Goal: Transaction & Acquisition: Purchase product/service

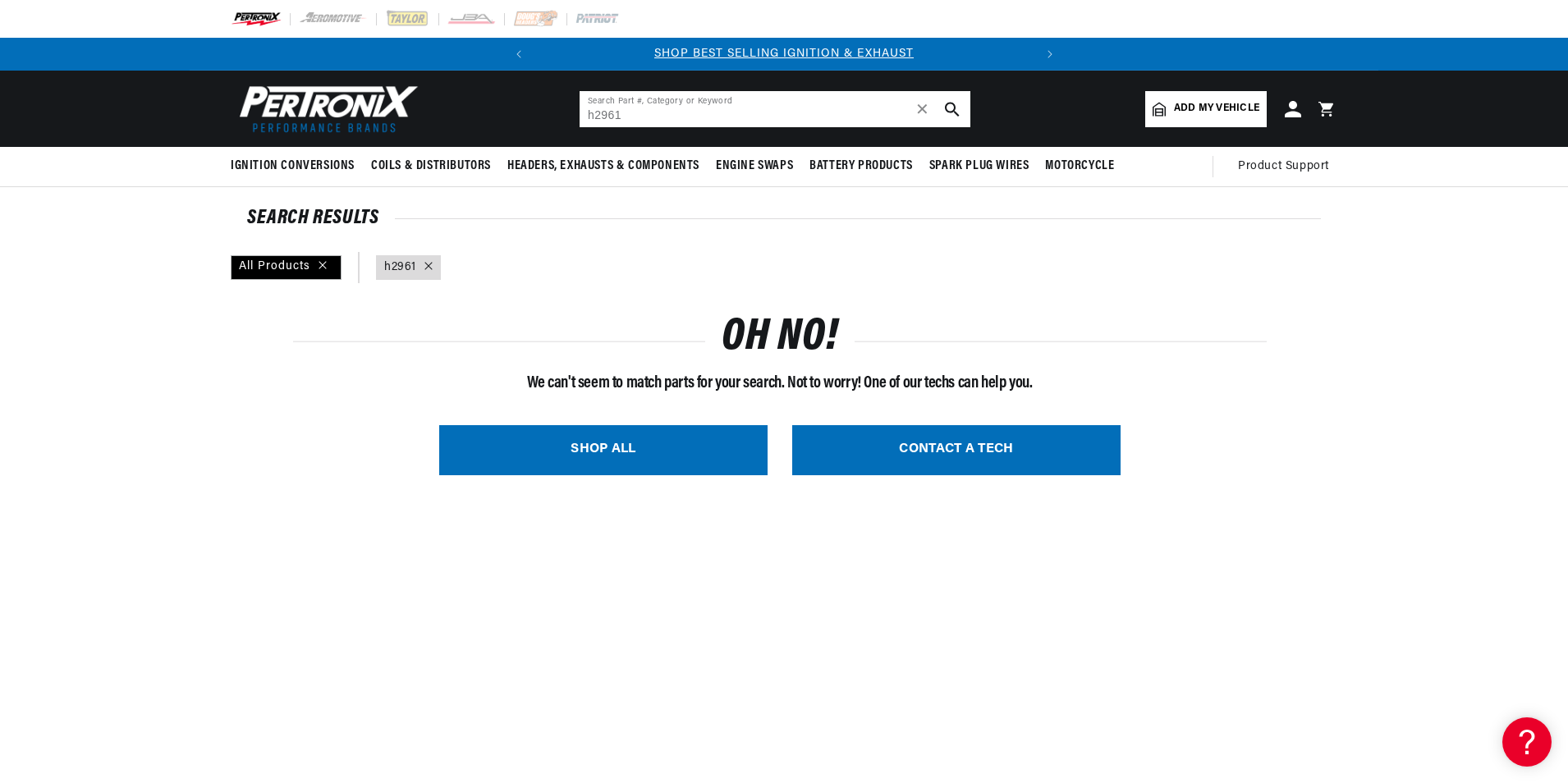
click at [651, 111] on input "h2961" at bounding box center [774, 109] width 391 height 36
drag, startPoint x: 651, startPoint y: 111, endPoint x: 427, endPoint y: 92, distance: 224.8
click at [427, 92] on header "BETTER SEARCH RESULTS Add your vehicle's year, make, and model to find parts be…" at bounding box center [784, 109] width 1189 height 77
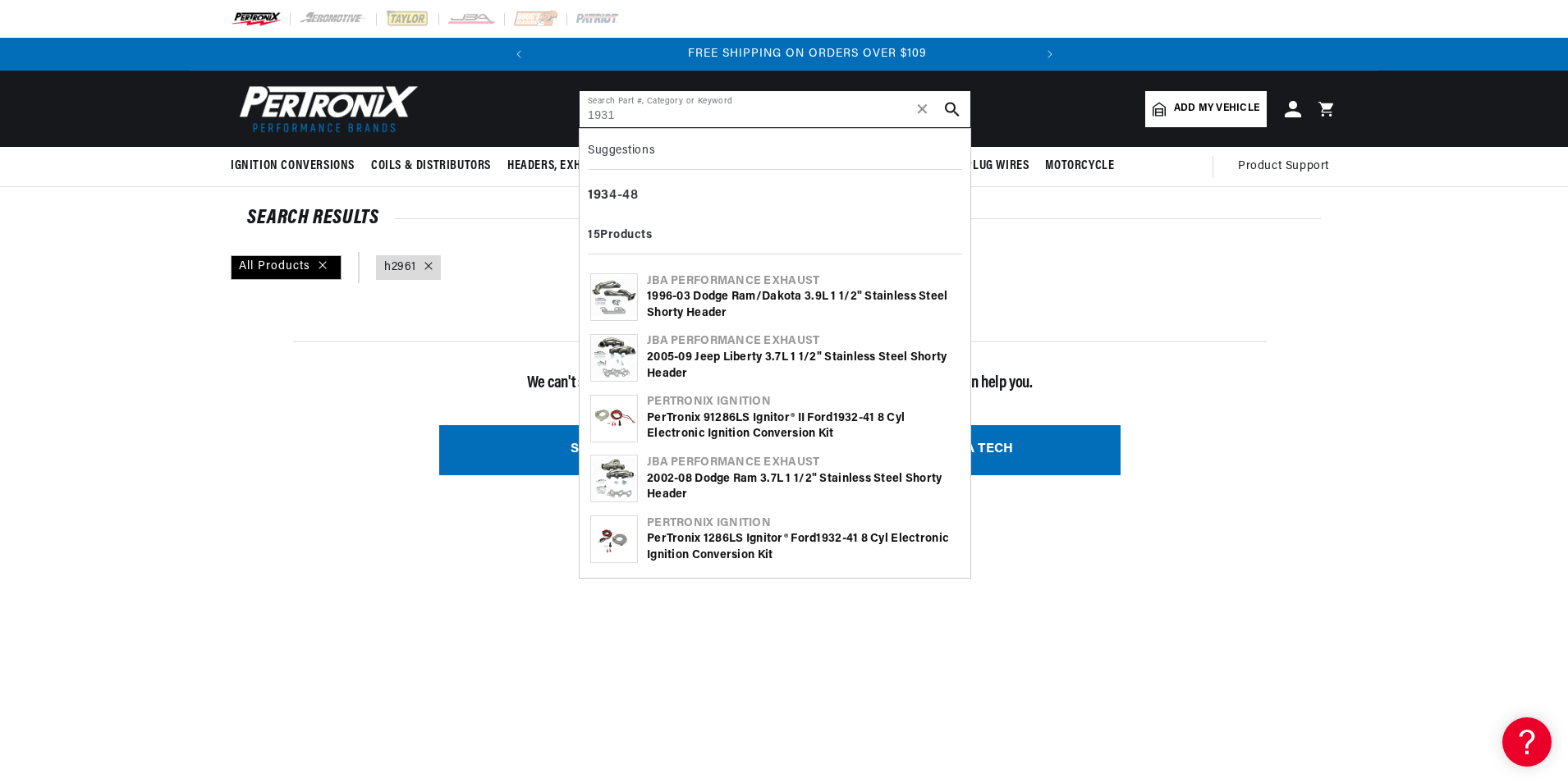
scroll to position [0, 497]
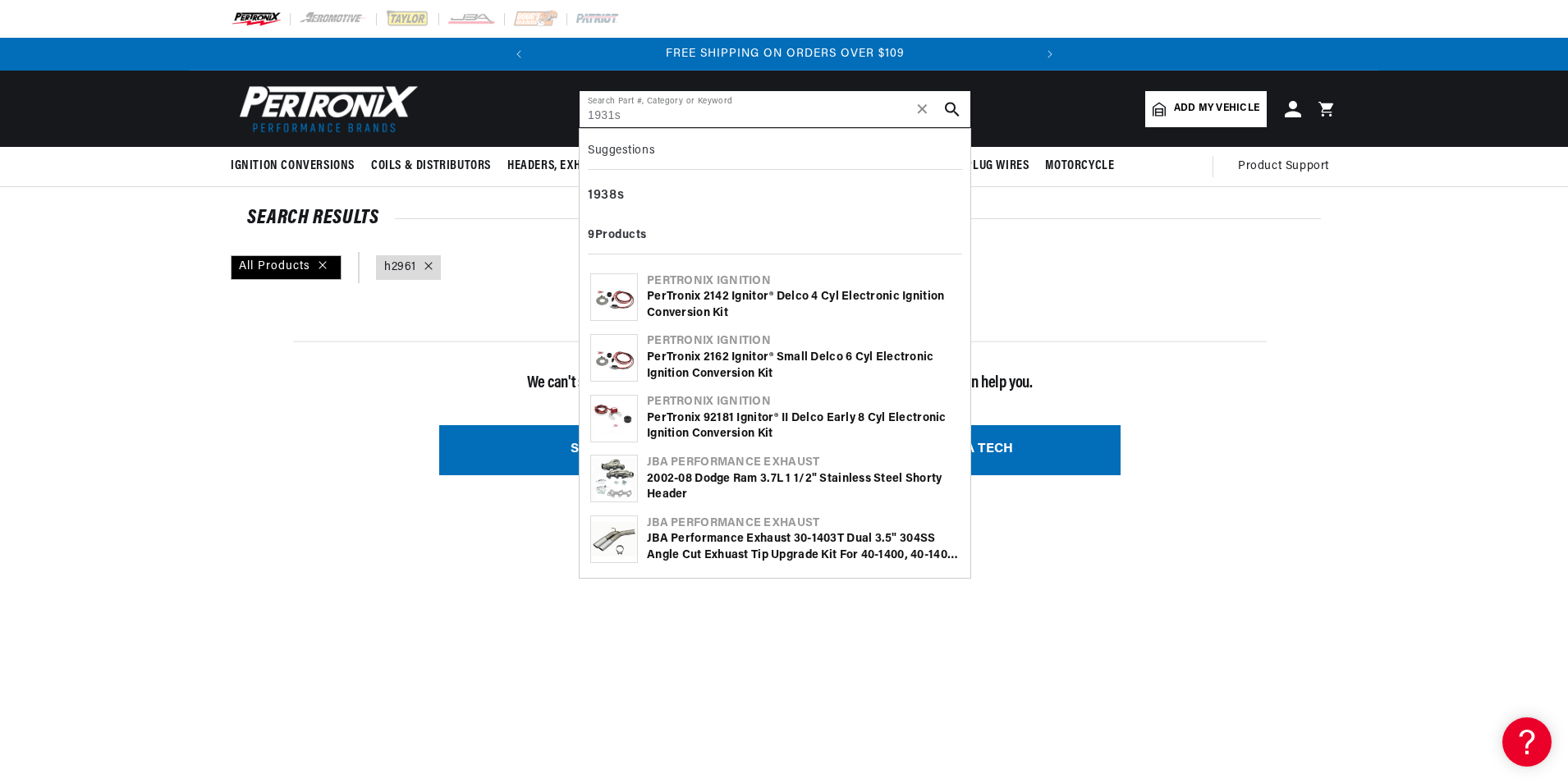
type input "1931s"
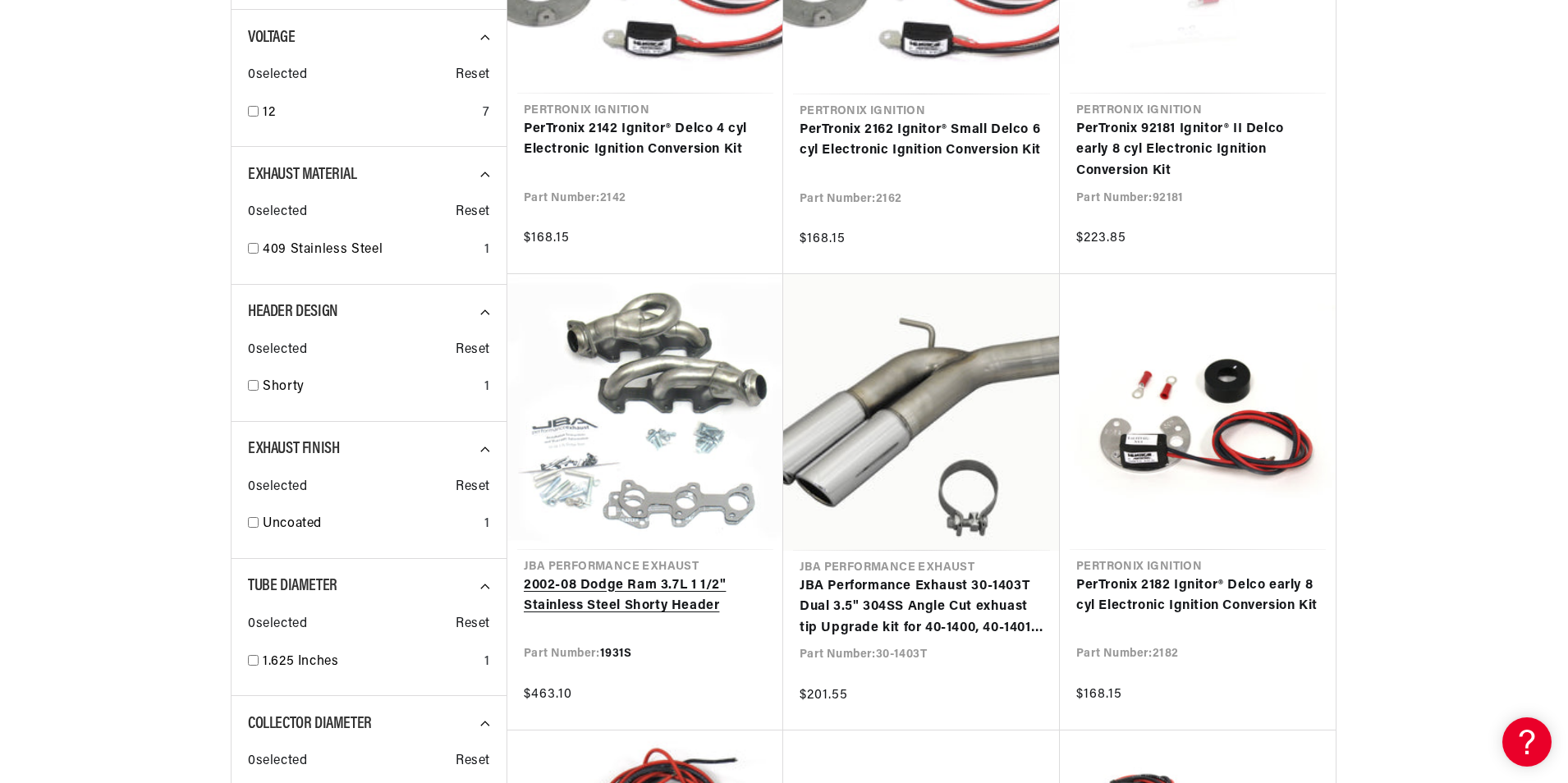
click at [628, 603] on link "2002-08 Dodge Ram 3.7L 1 1/2" Stainless Steel Shorty Header" at bounding box center [644, 596] width 243 height 42
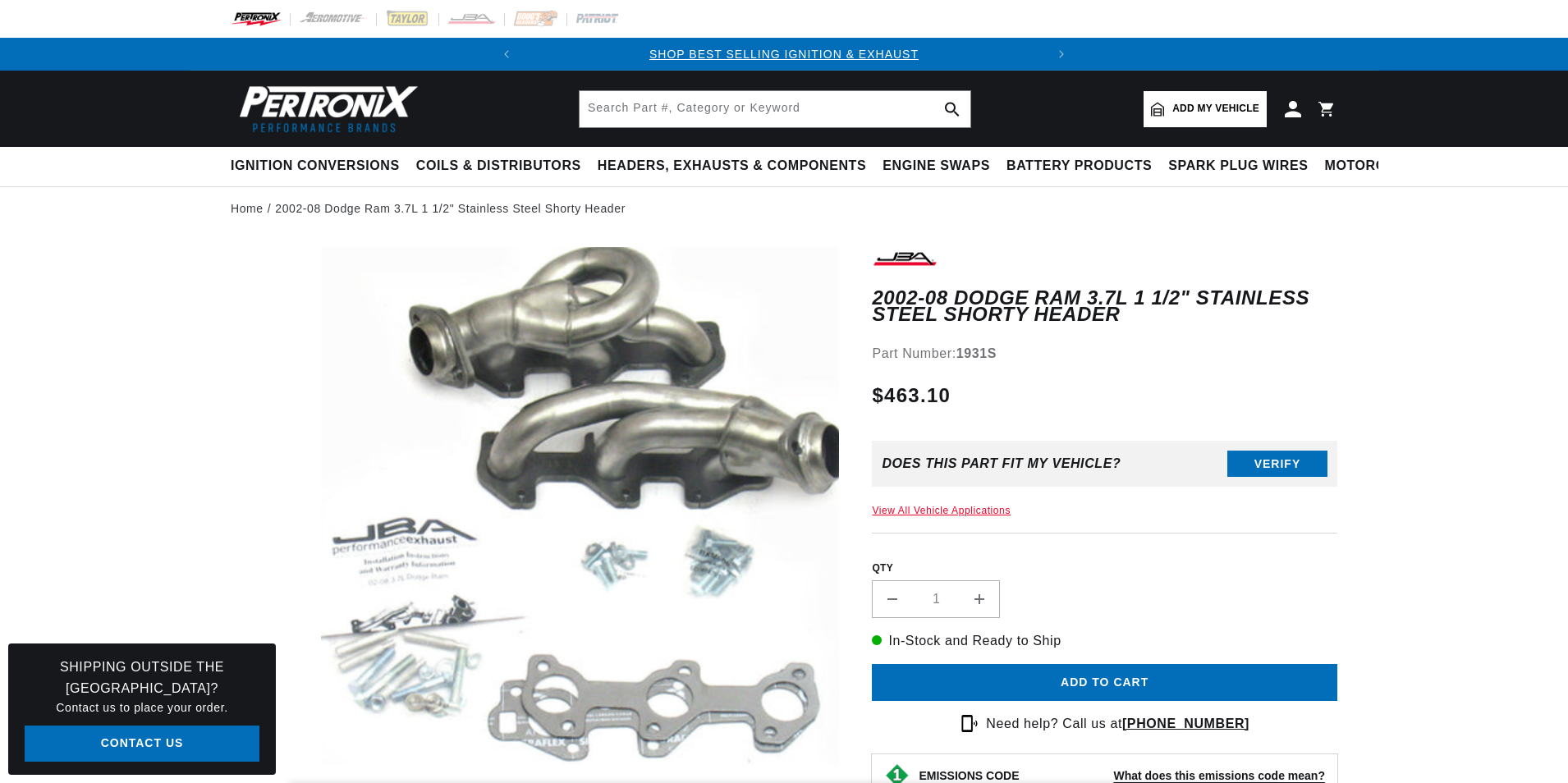
scroll to position [492, 0]
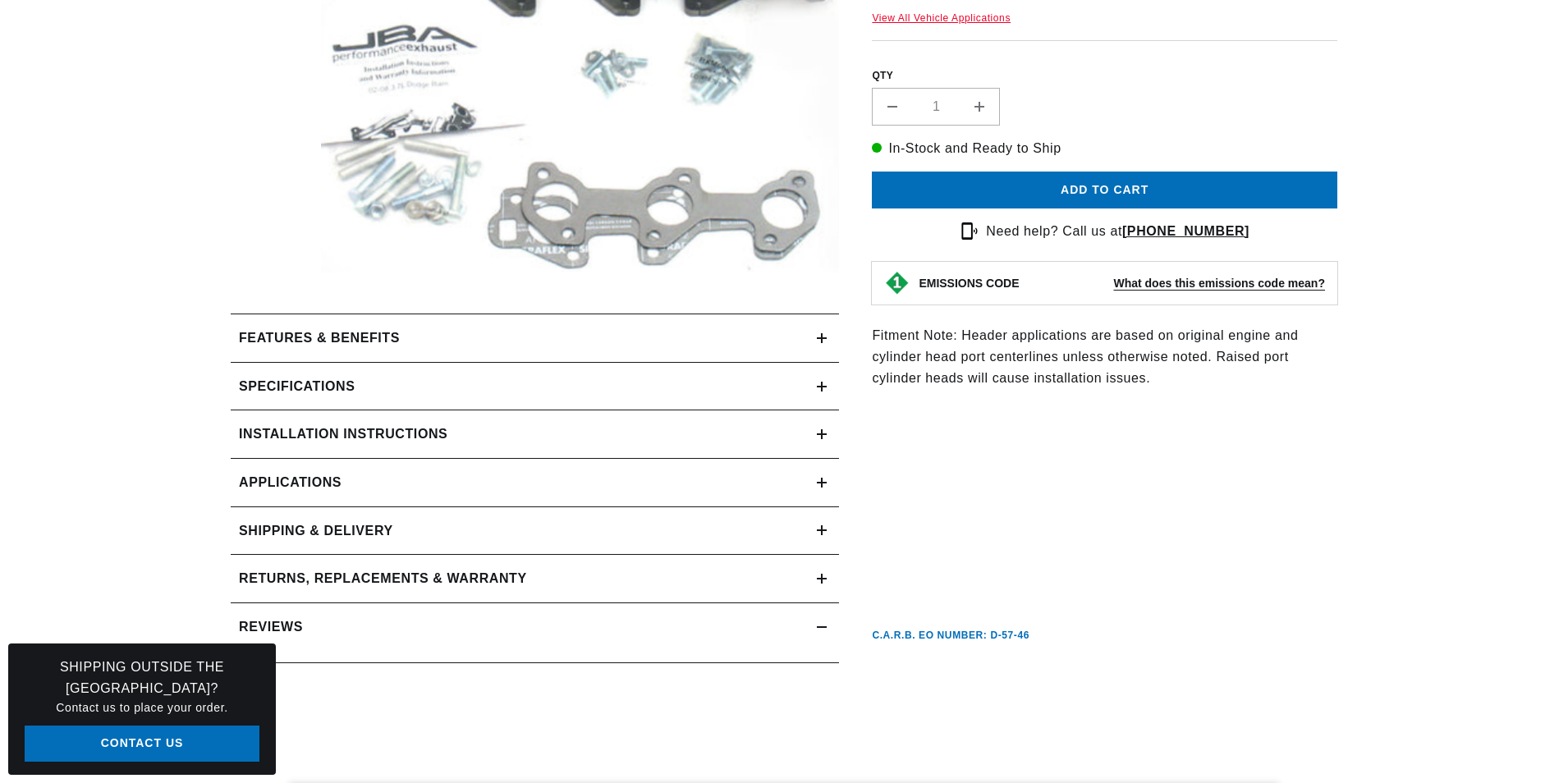
click at [342, 349] on h2 "Features & Benefits" at bounding box center [319, 338] width 161 height 21
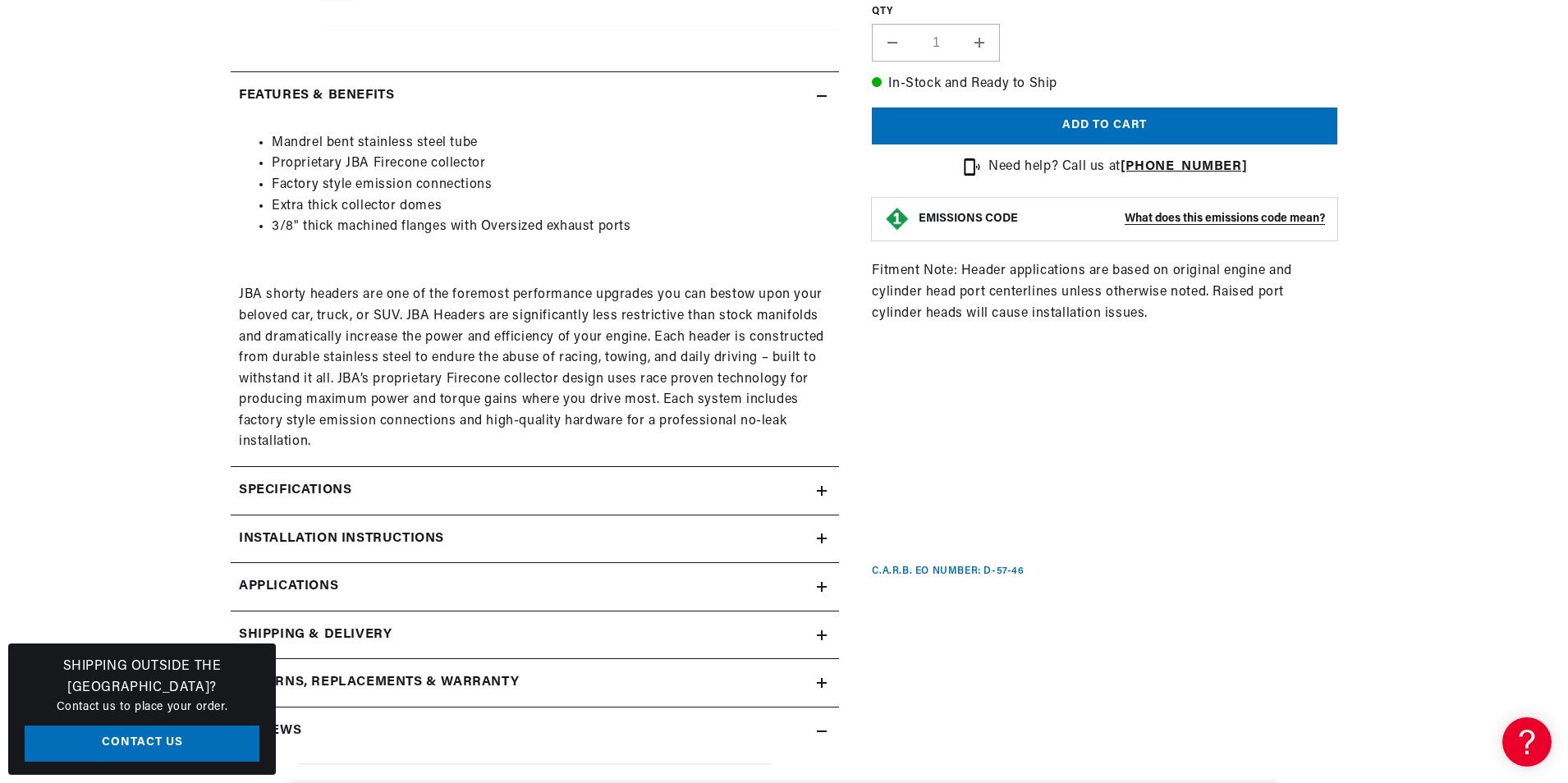
scroll to position [0, 0]
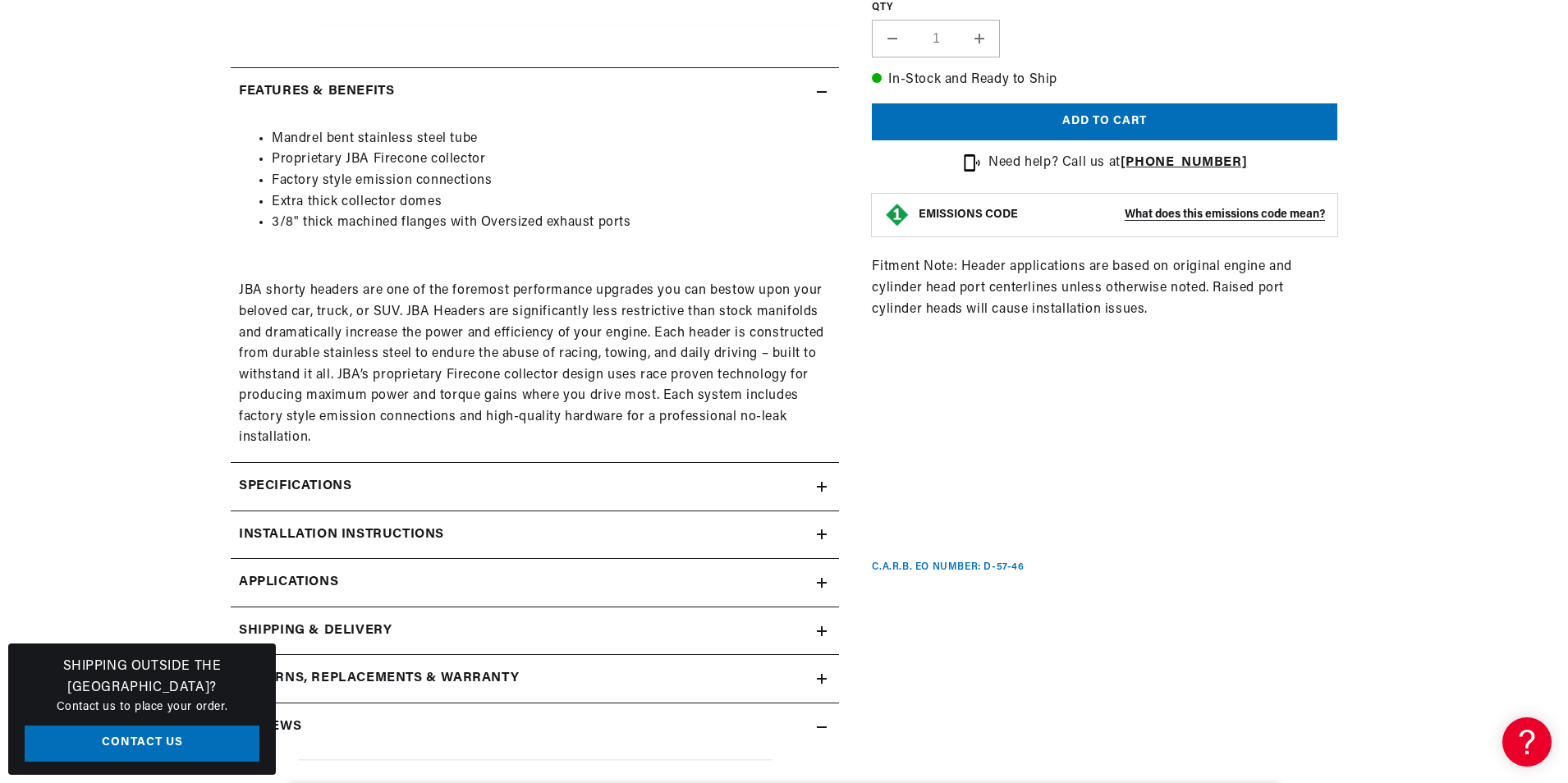
click at [352, 482] on h2 "Specifications" at bounding box center [295, 487] width 112 height 21
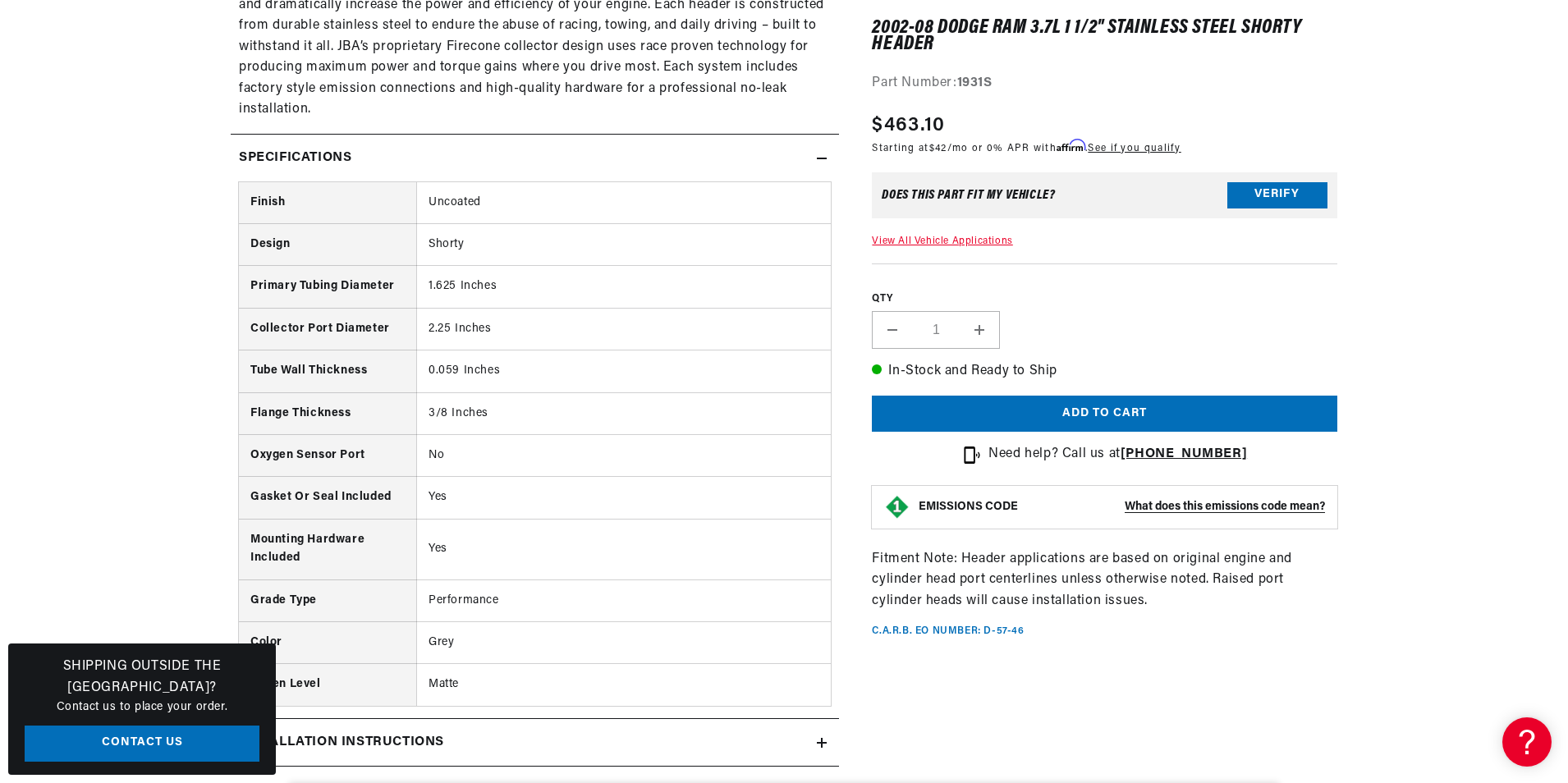
scroll to position [0, 497]
